Goal: Navigation & Orientation: Find specific page/section

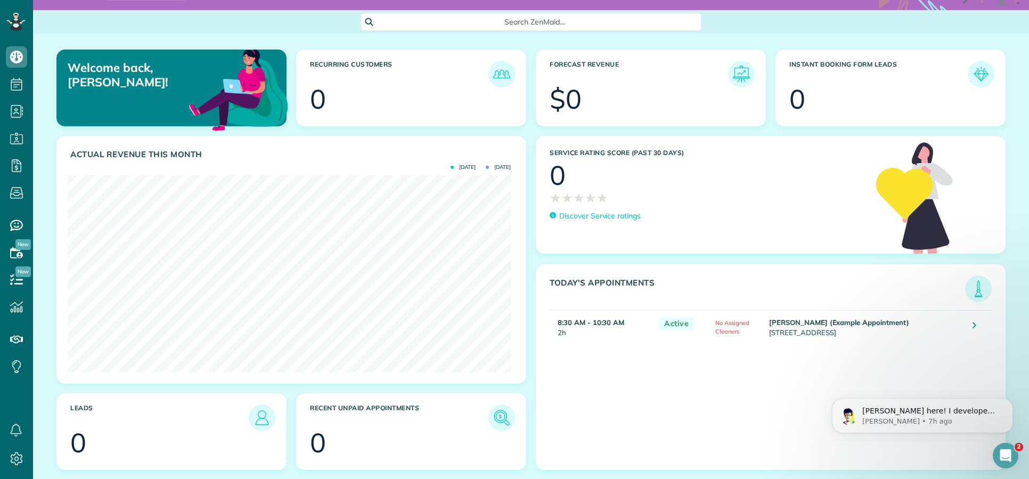
scroll to position [51, 0]
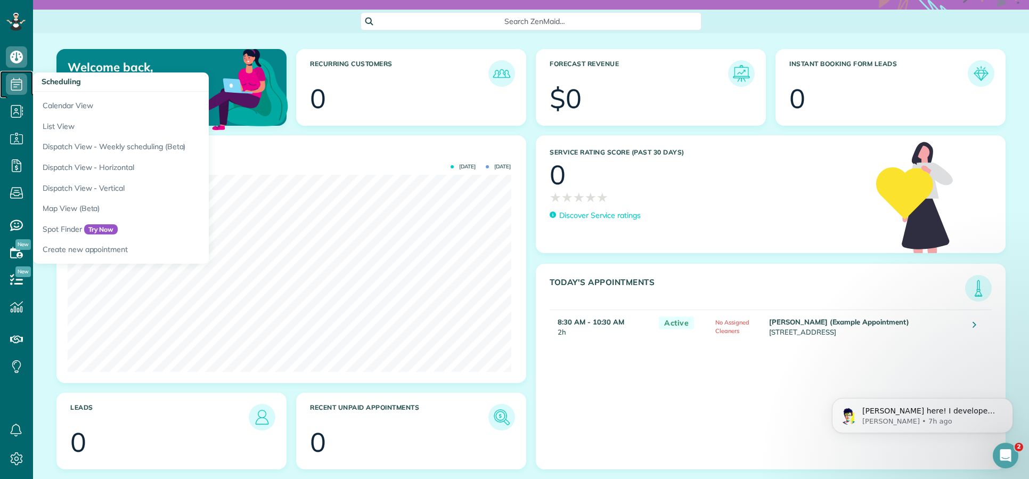
click at [22, 85] on icon at bounding box center [16, 83] width 21 height 21
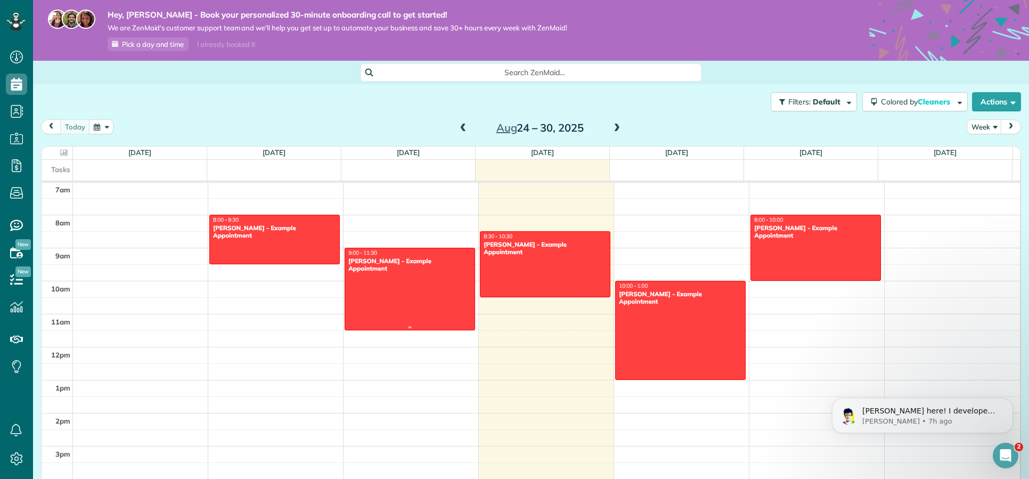
scroll to position [234, 0]
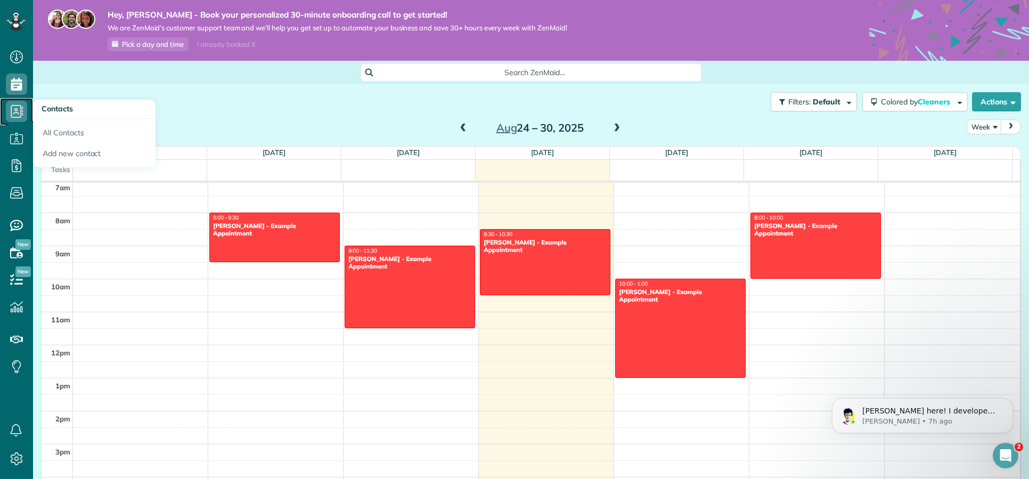
click at [18, 111] on icon at bounding box center [16, 111] width 21 height 21
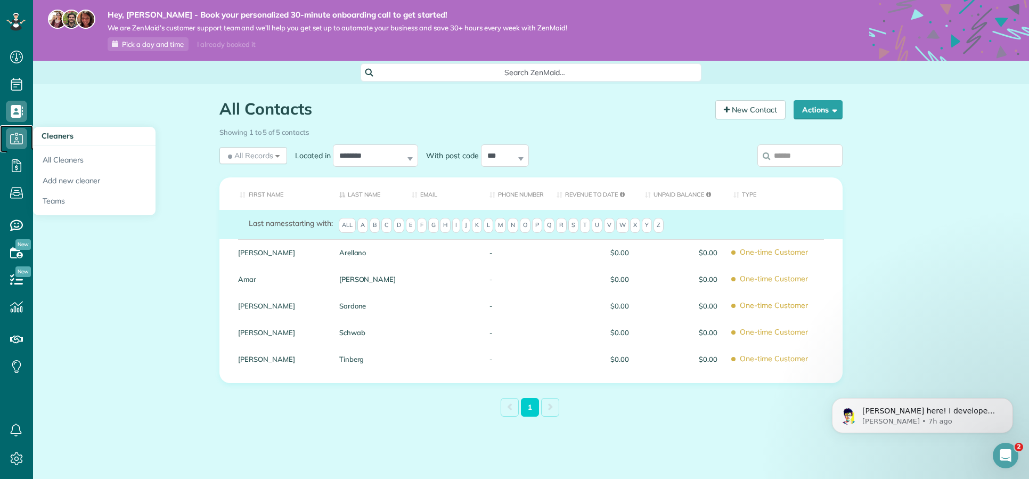
click at [15, 138] on use at bounding box center [16, 138] width 13 height 11
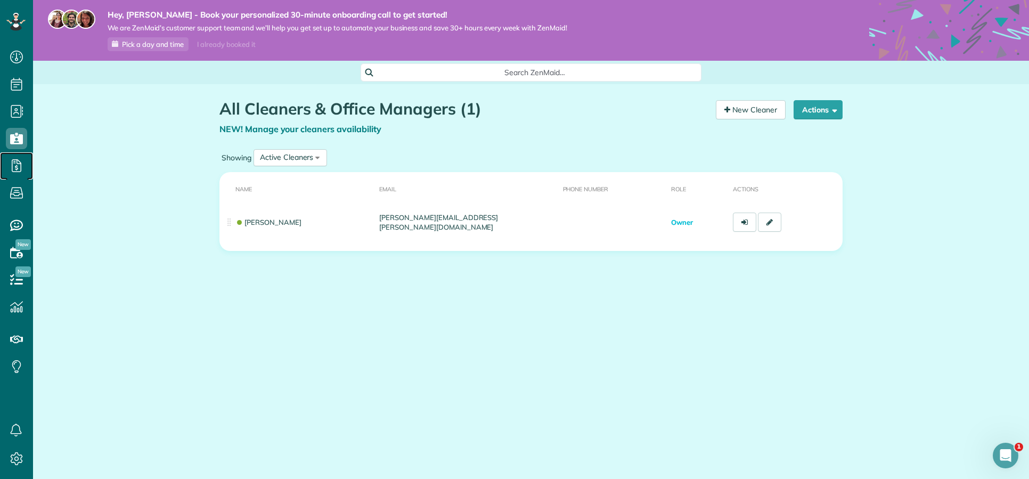
drag, startPoint x: 18, startPoint y: 162, endPoint x: 19, endPoint y: 177, distance: 15.5
click at [18, 162] on icon at bounding box center [16, 165] width 21 height 21
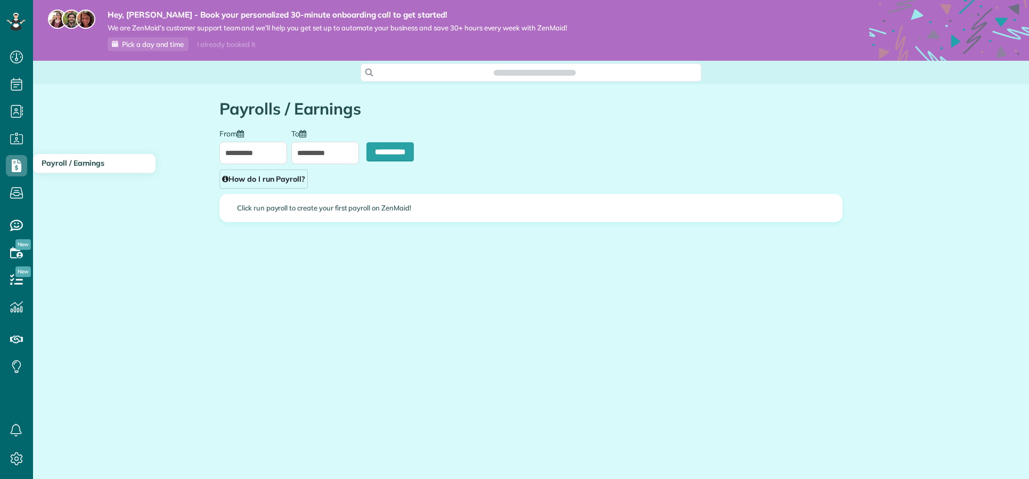
scroll to position [5, 5]
type input "**********"
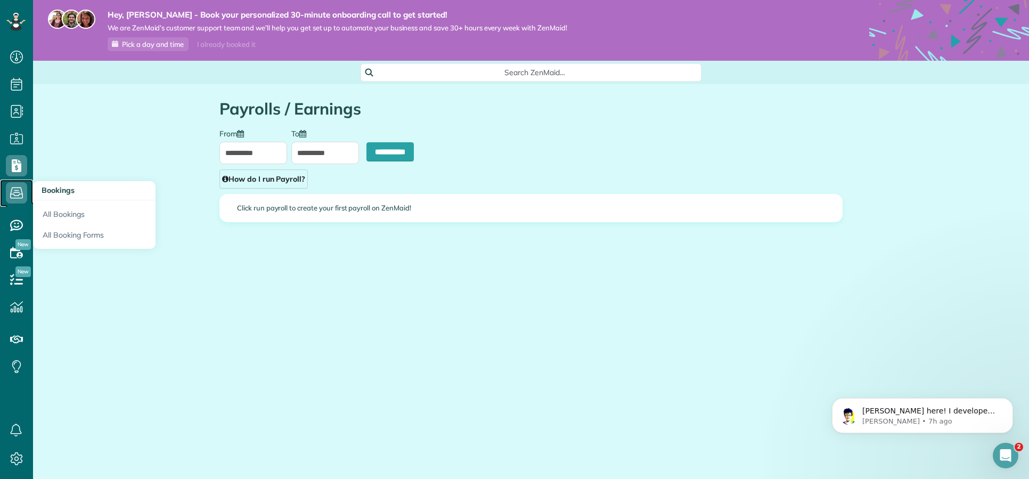
scroll to position [0, 0]
click at [18, 190] on icon at bounding box center [16, 192] width 21 height 21
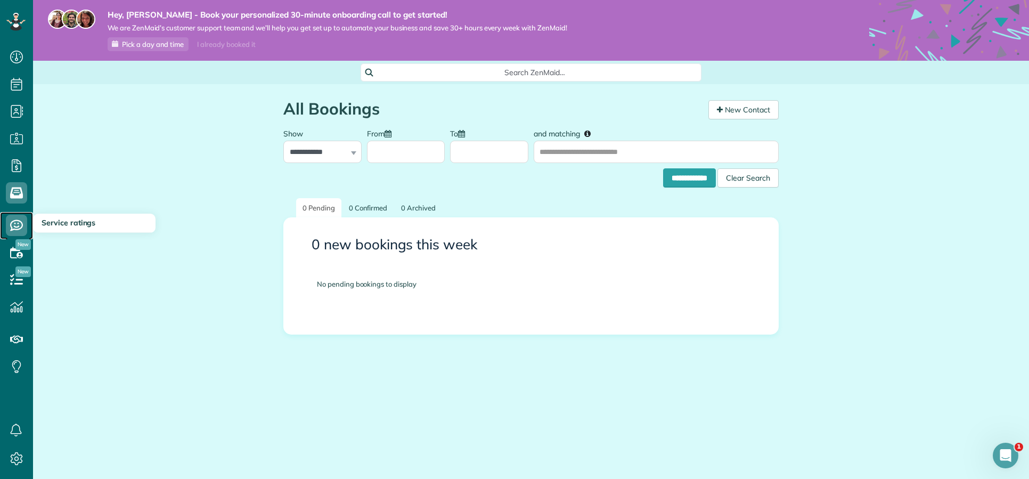
click at [18, 229] on use at bounding box center [16, 225] width 13 height 11
